Goal: Contribute content

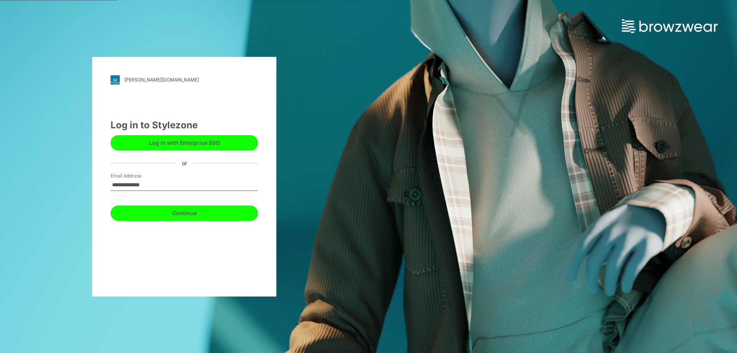
click at [170, 211] on button "Continue" at bounding box center [183, 212] width 147 height 15
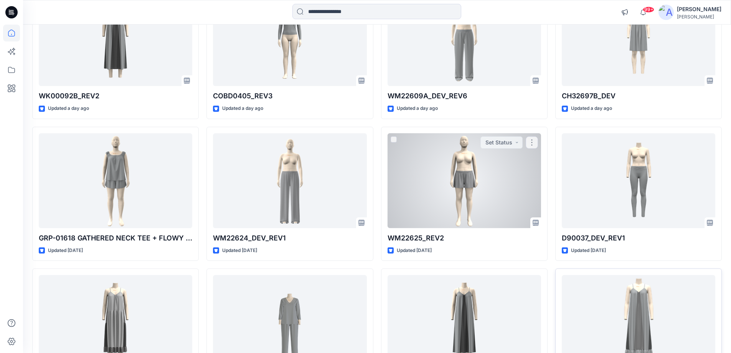
scroll to position [324, 0]
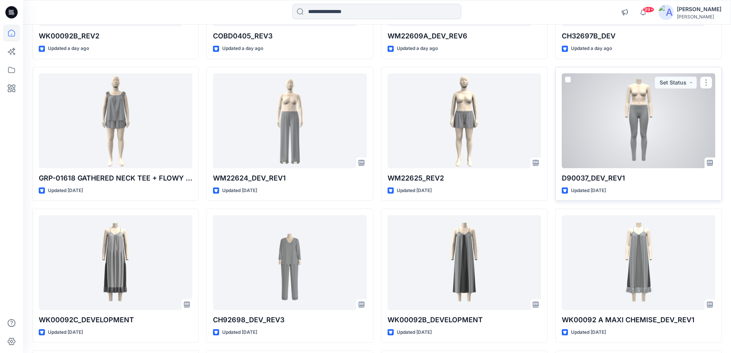
click at [613, 134] on div at bounding box center [638, 120] width 153 height 95
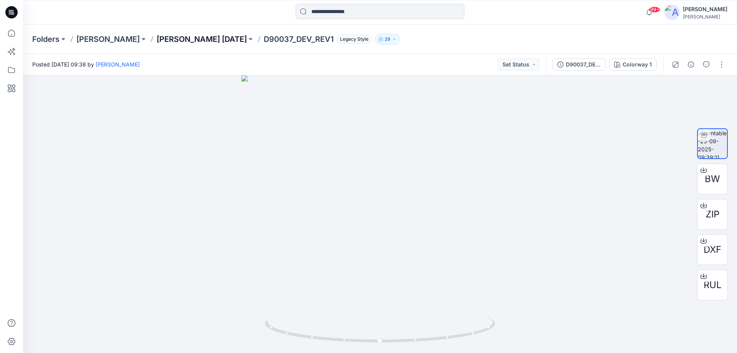
click at [224, 40] on p "[PERSON_NAME] [DATE]" at bounding box center [202, 39] width 90 height 11
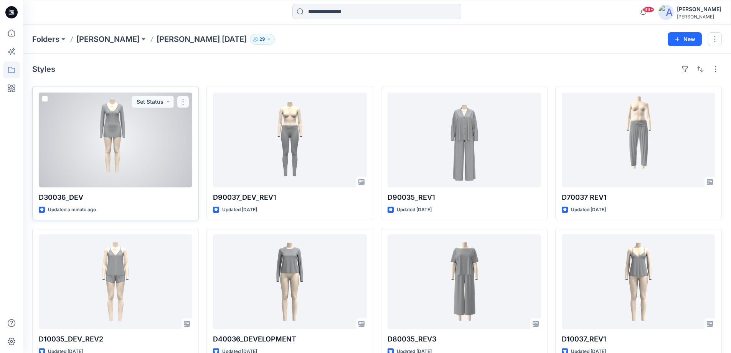
click at [181, 101] on button "button" at bounding box center [183, 102] width 12 height 12
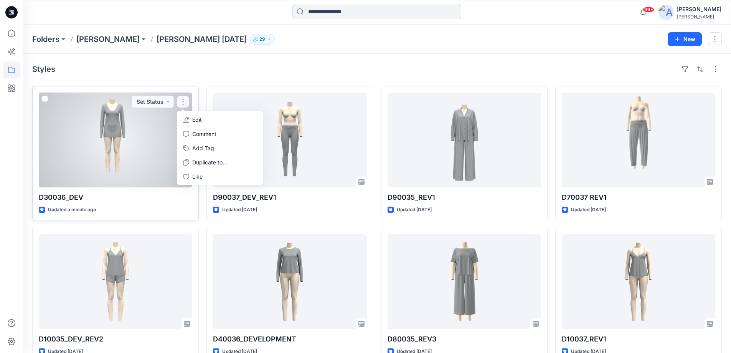
click at [190, 118] on button "Edit" at bounding box center [219, 119] width 83 height 14
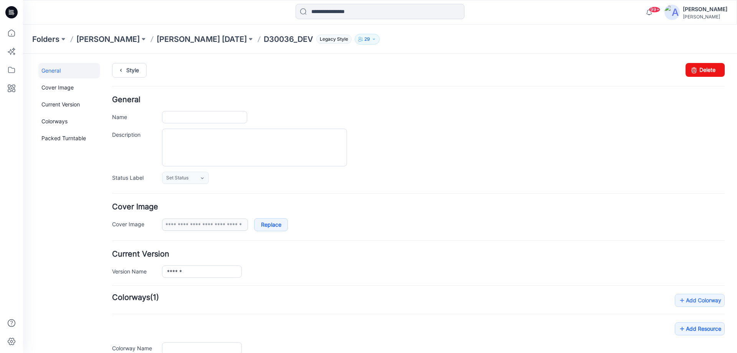
type input "**********"
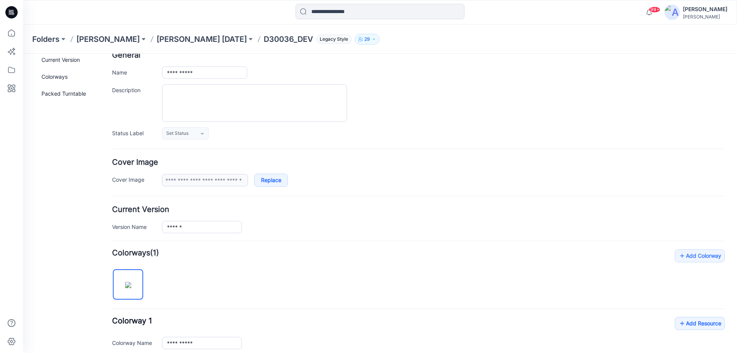
scroll to position [115, 0]
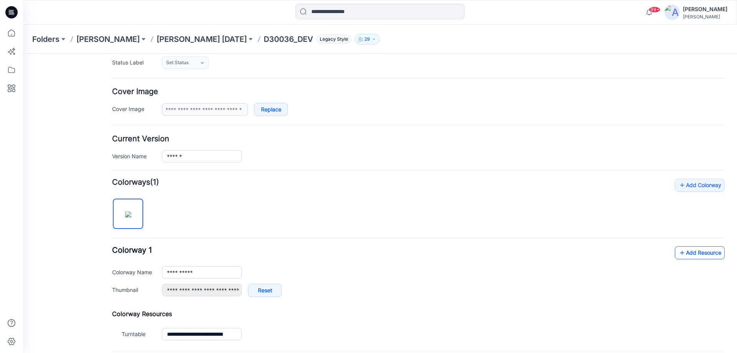
click at [687, 252] on link "Add Resource" at bounding box center [699, 252] width 50 height 13
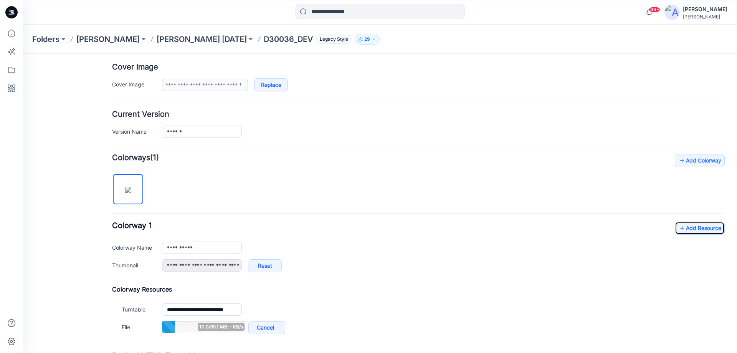
scroll to position [153, 0]
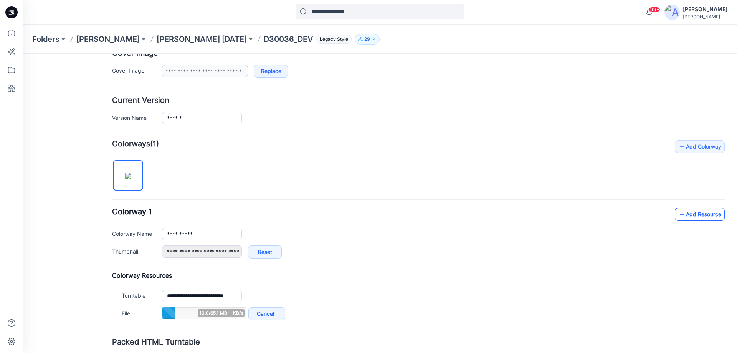
click at [681, 212] on link "Add Resource" at bounding box center [699, 214] width 50 height 13
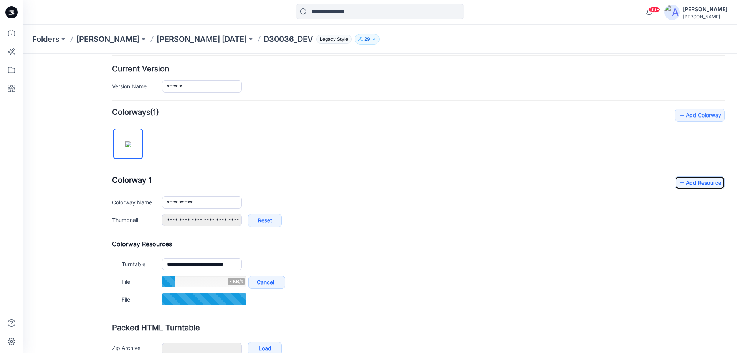
scroll to position [228, 0]
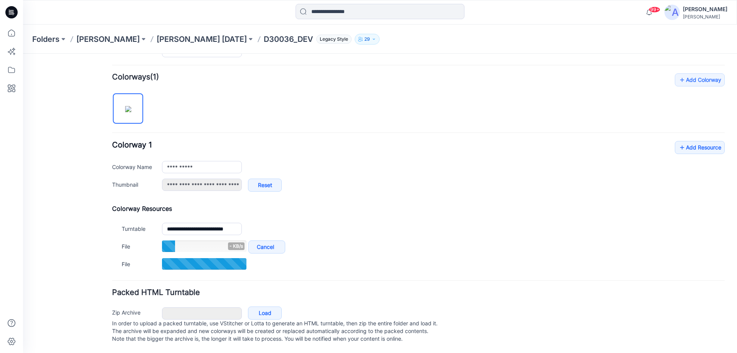
click at [691, 130] on div "**********" at bounding box center [418, 172] width 612 height 199
click at [691, 141] on link "Add Resource" at bounding box center [699, 147] width 50 height 13
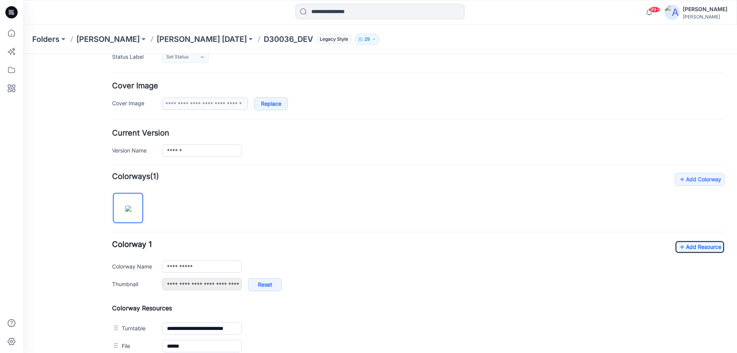
scroll to position [0, 0]
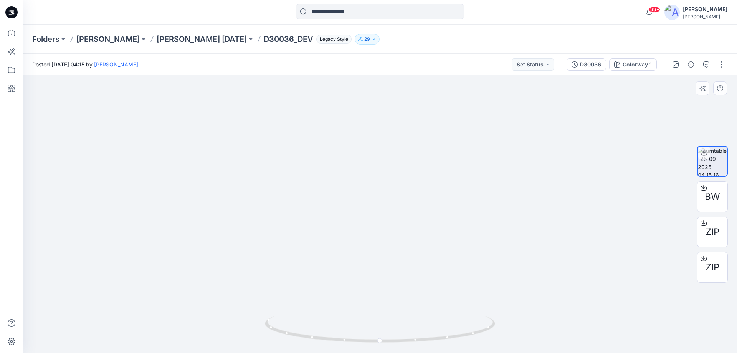
drag, startPoint x: 374, startPoint y: 267, endPoint x: 377, endPoint y: 271, distance: 4.9
click at [377, 271] on img at bounding box center [380, 169] width 700 height 365
drag, startPoint x: 449, startPoint y: 338, endPoint x: 474, endPoint y: 334, distance: 25.2
click at [474, 334] on icon at bounding box center [381, 329] width 232 height 29
